Goal: Transaction & Acquisition: Purchase product/service

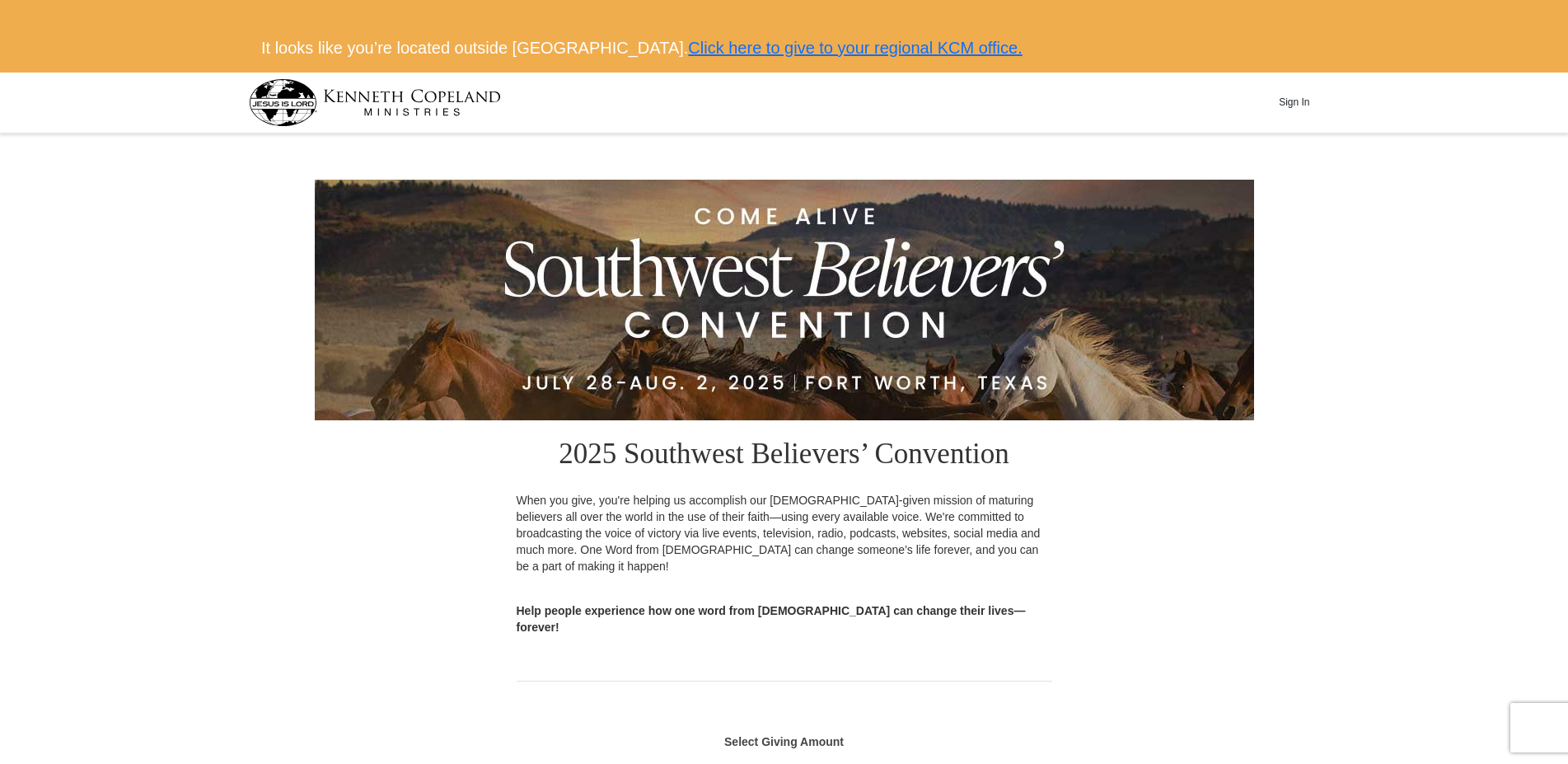
click at [1288, 97] on button "Sign In" at bounding box center [1294, 102] width 49 height 26
select select "[GEOGRAPHIC_DATA]"
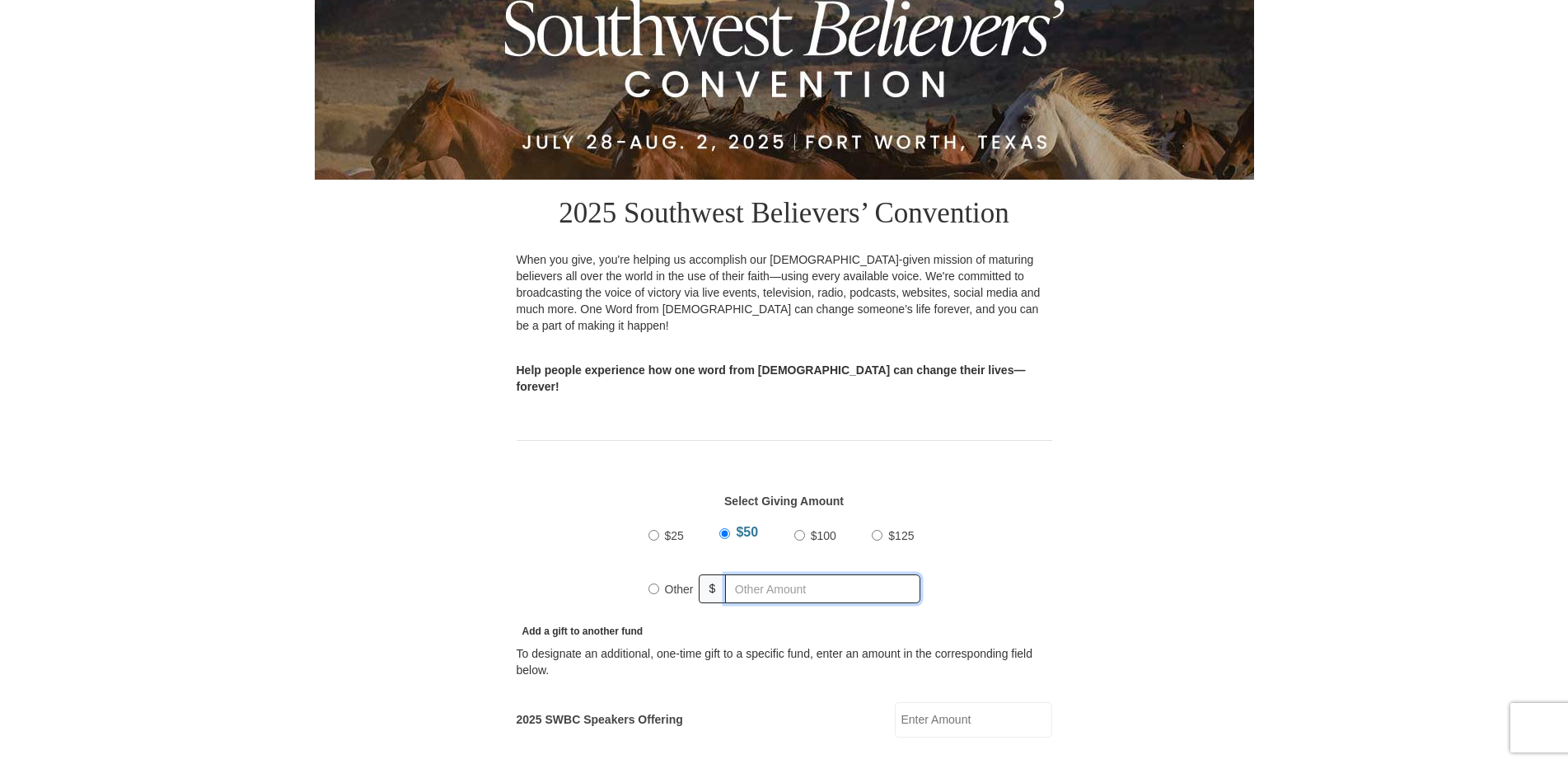
radio input "true"
click at [742, 574] on input "text" at bounding box center [826, 589] width 188 height 29
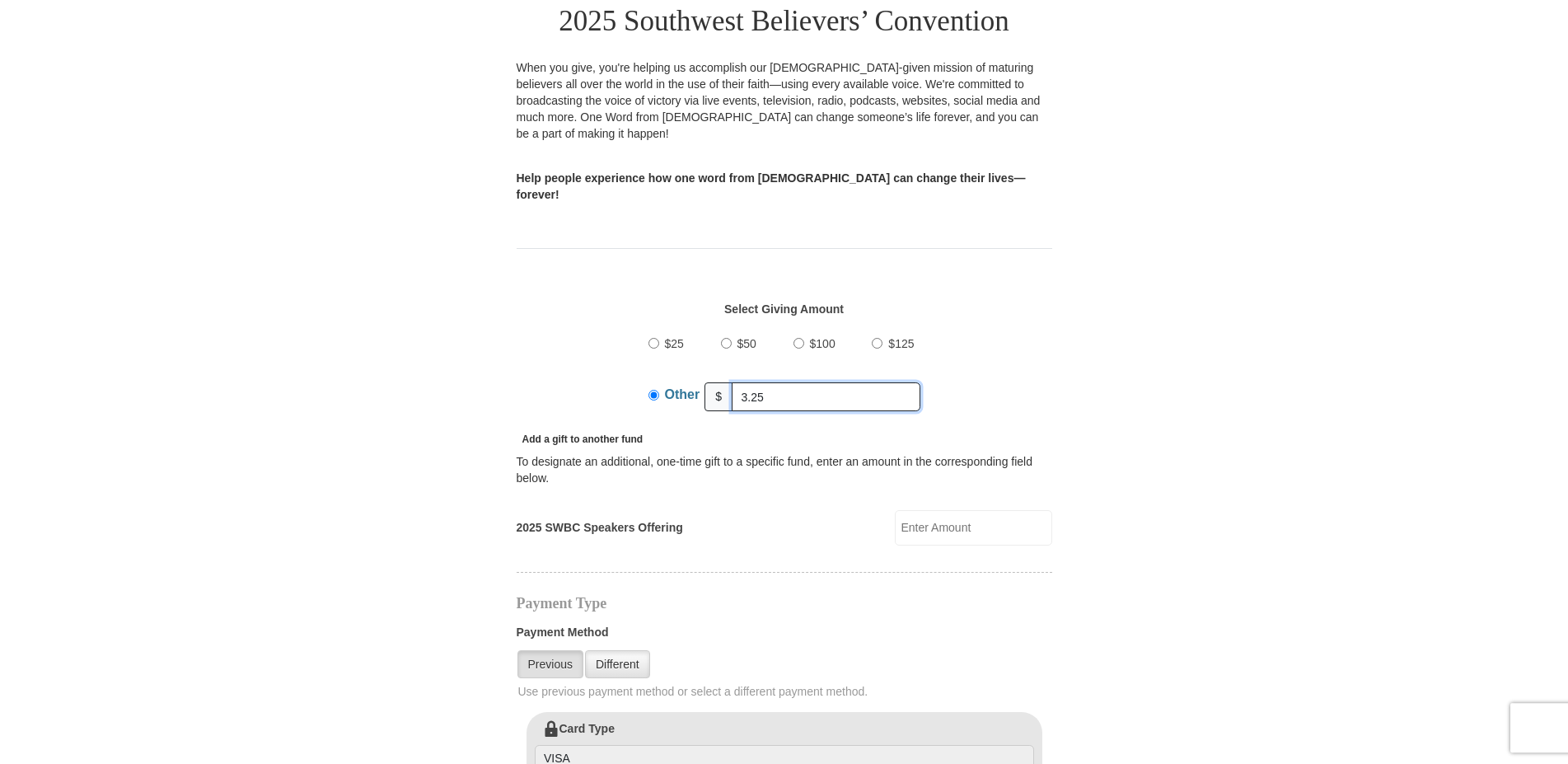
scroll to position [369, 0]
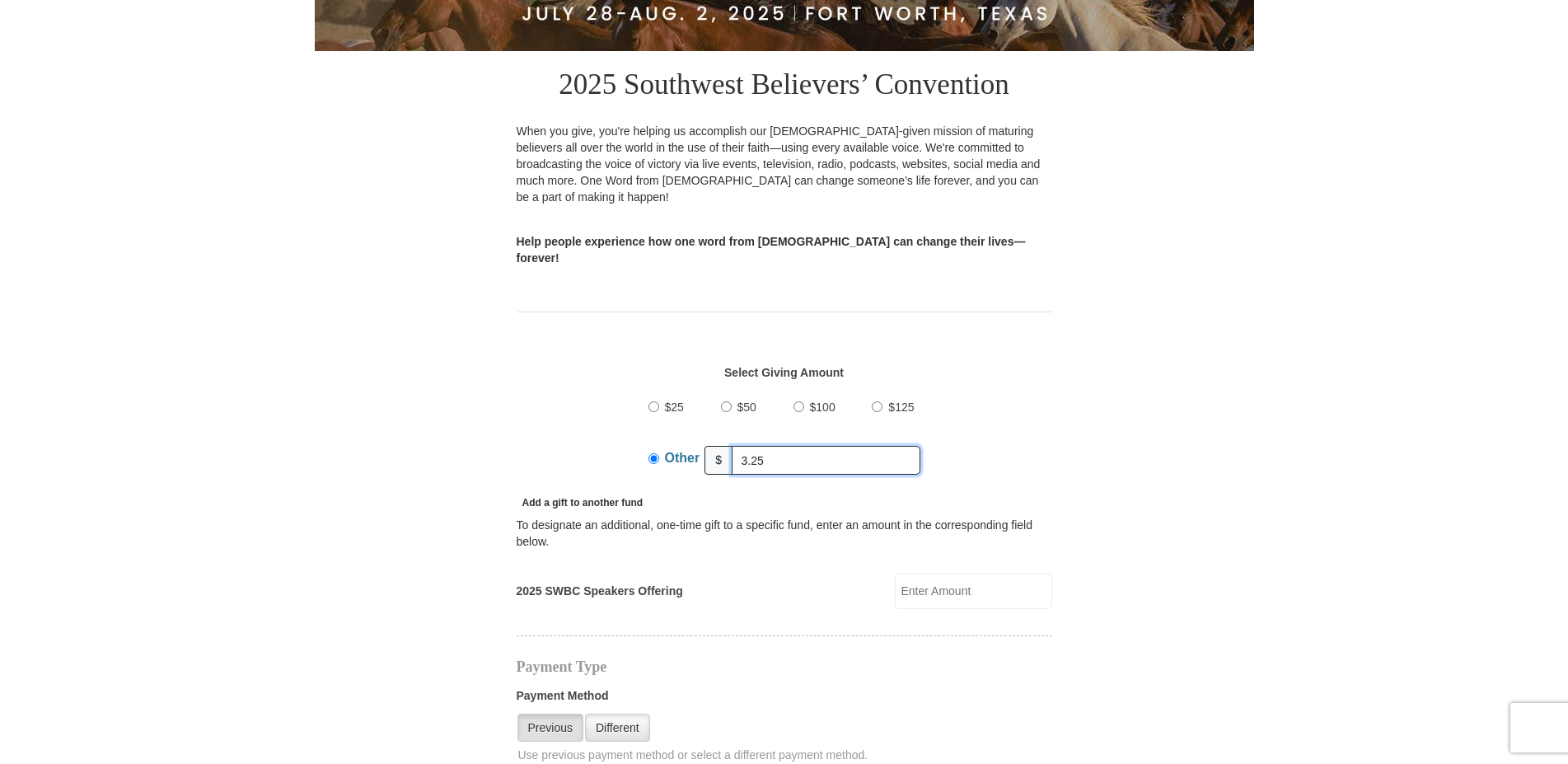
drag, startPoint x: 770, startPoint y: 424, endPoint x: 702, endPoint y: 416, distance: 68.5
click at [732, 445] on input "3.25" at bounding box center [826, 460] width 188 height 29
type input "5"
click at [950, 493] on div "Add a gift to another fund" at bounding box center [784, 501] width 536 height 16
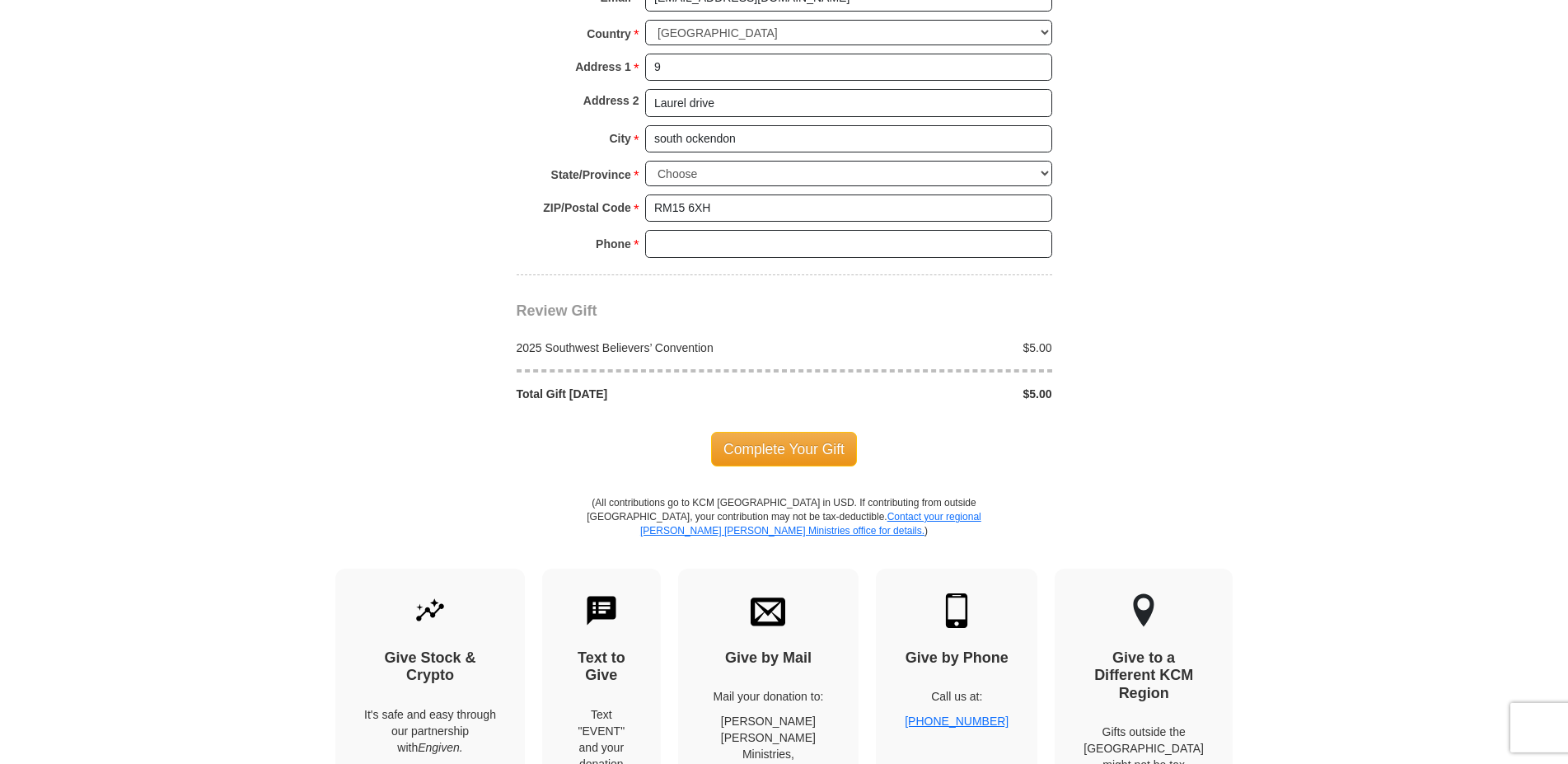
scroll to position [1462, 0]
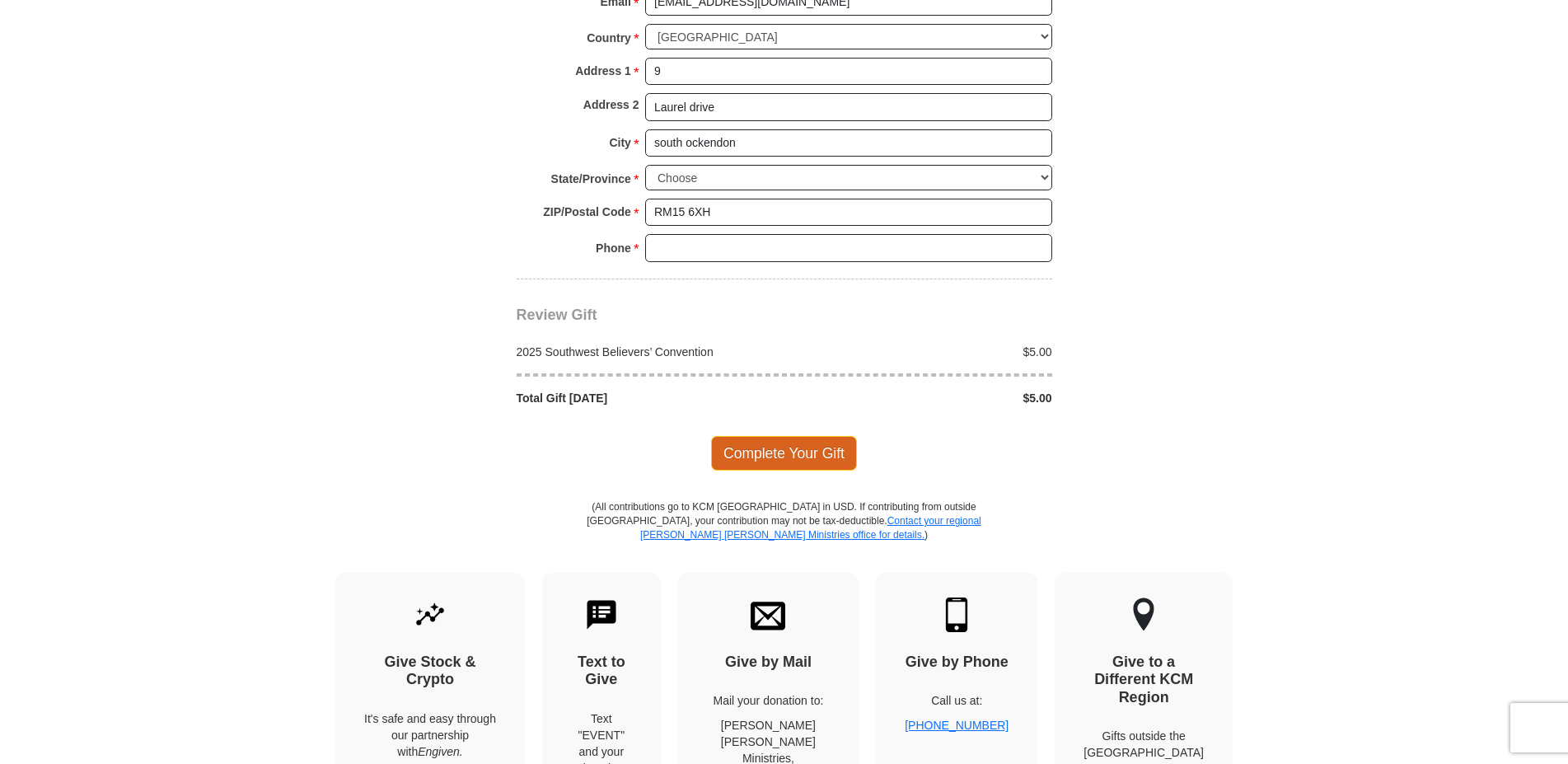
click at [789, 436] on span "Complete Your Gift" at bounding box center [784, 453] width 146 height 35
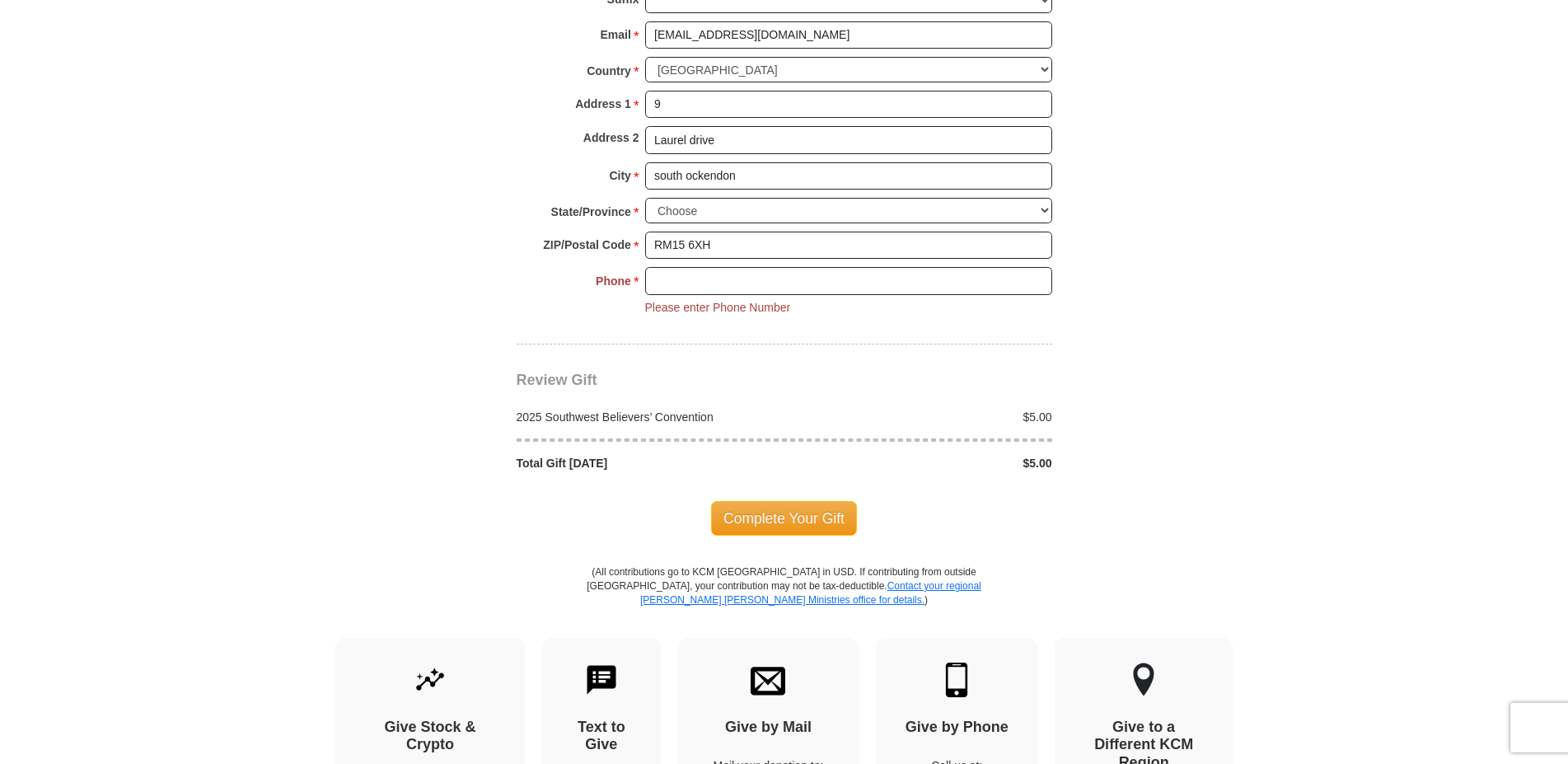
scroll to position [1370, 0]
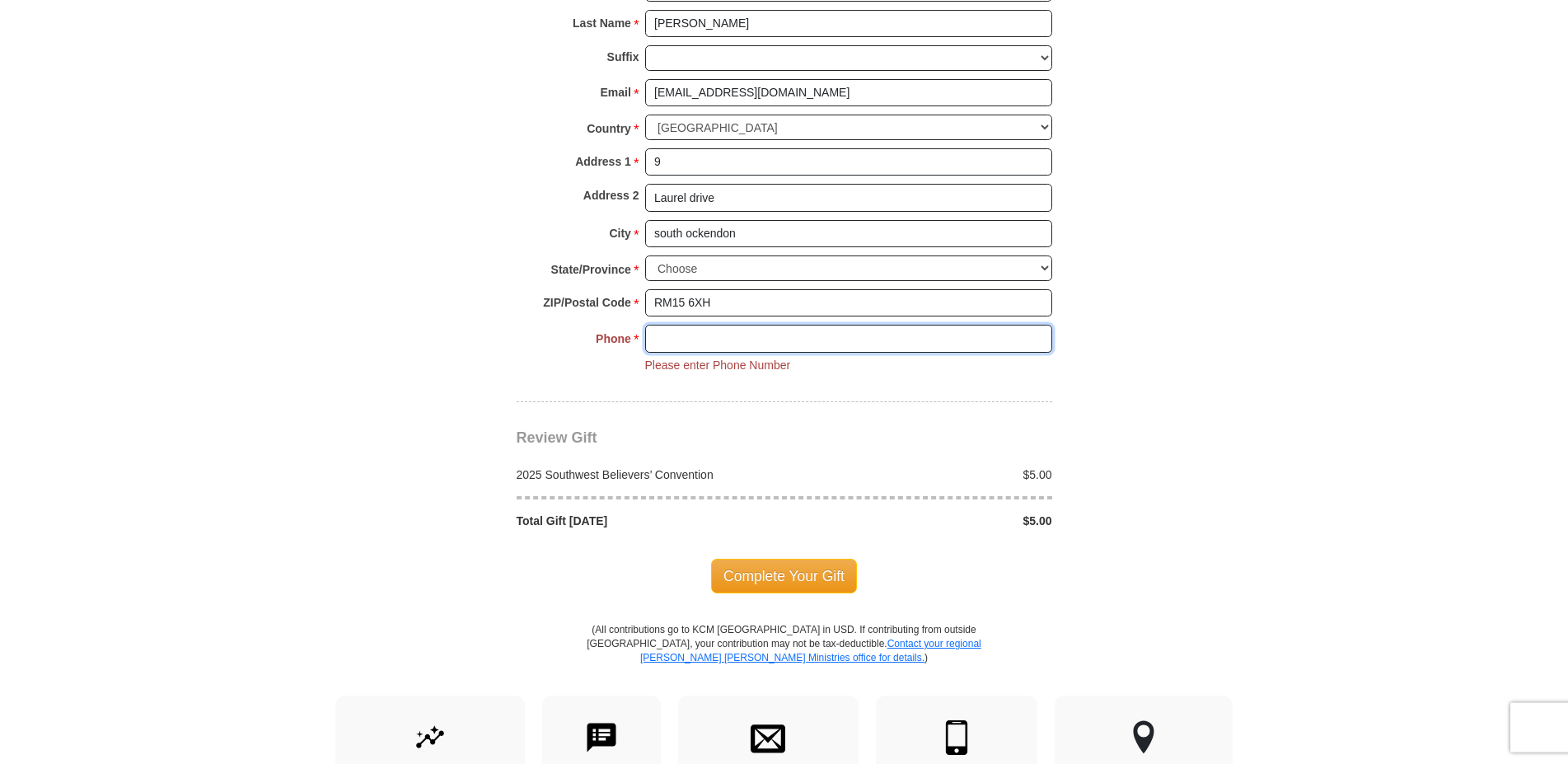
click at [687, 325] on input "Phone * *" at bounding box center [849, 338] width 407 height 28
type input "07902478025"
click at [868, 402] on div "Review Gift Your monthly donation will start on the first occurrence on your se…" at bounding box center [784, 465] width 536 height 127
click at [764, 559] on span "Complete Your Gift" at bounding box center [784, 576] width 146 height 35
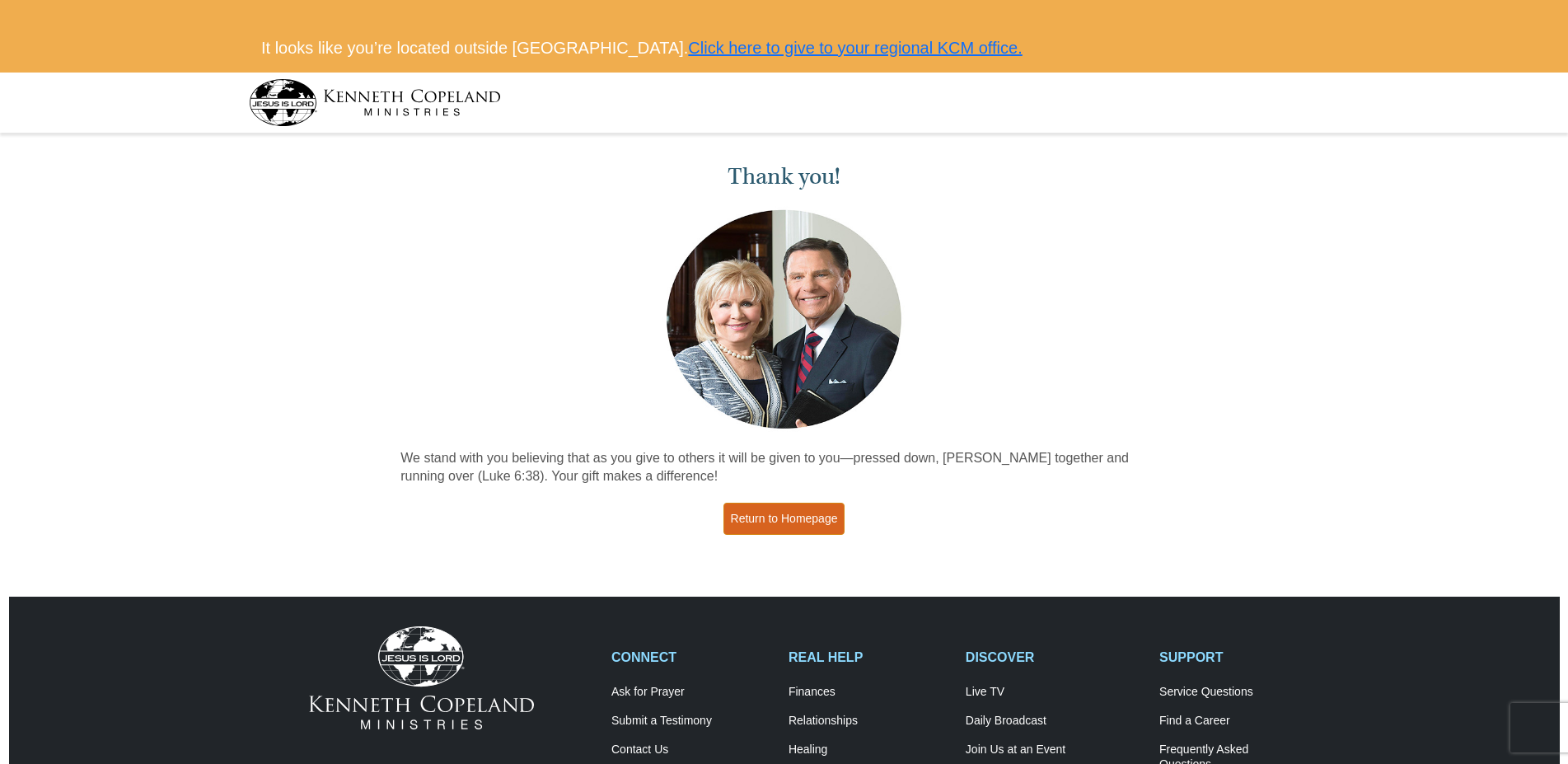
click at [791, 513] on link "Return to Homepage" at bounding box center [784, 519] width 122 height 32
